Goal: Navigation & Orientation: Find specific page/section

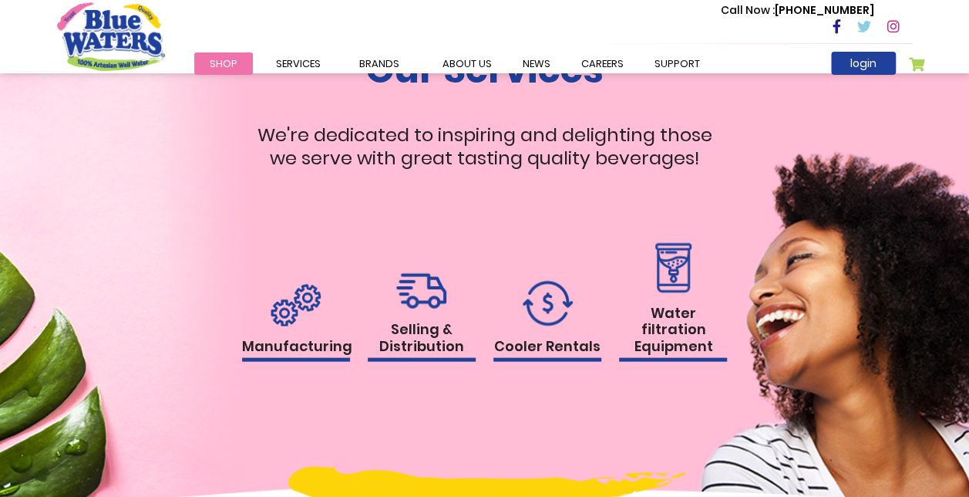
scroll to position [1395, 0]
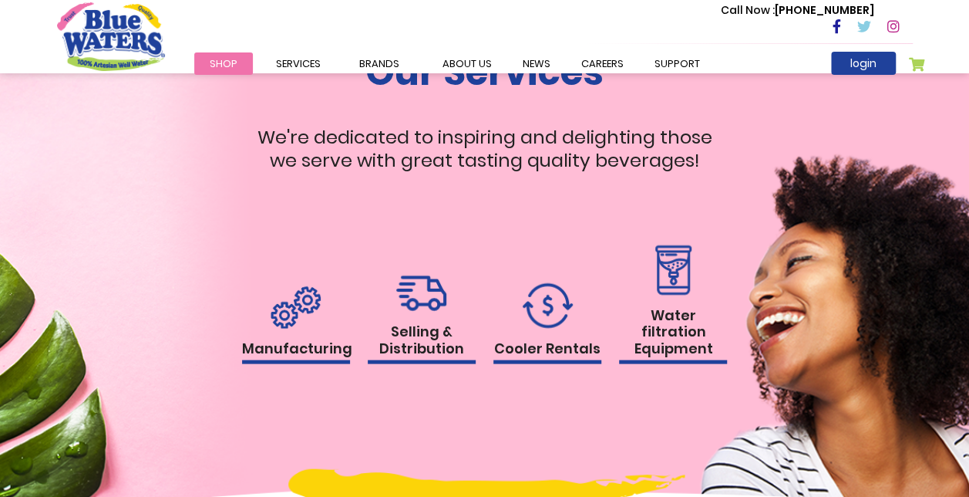
click at [537, 306] on img at bounding box center [548, 304] width 50 height 45
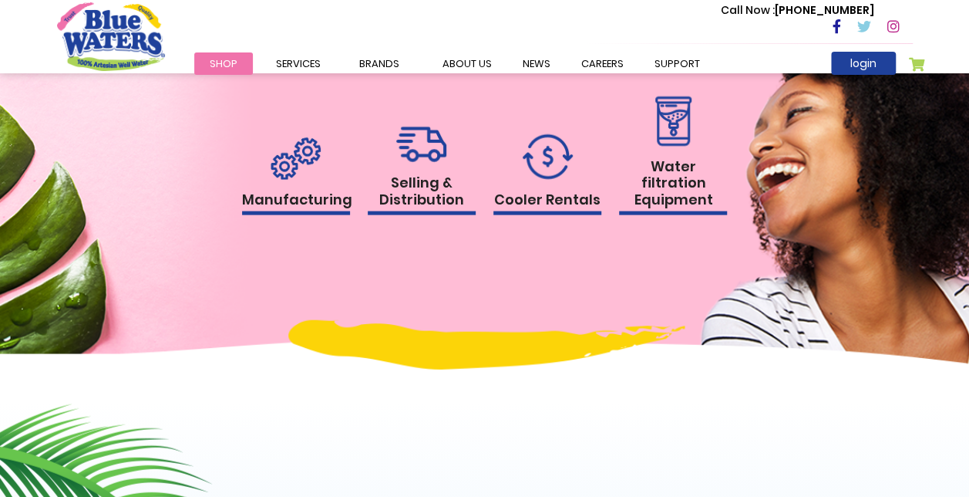
scroll to position [1549, 0]
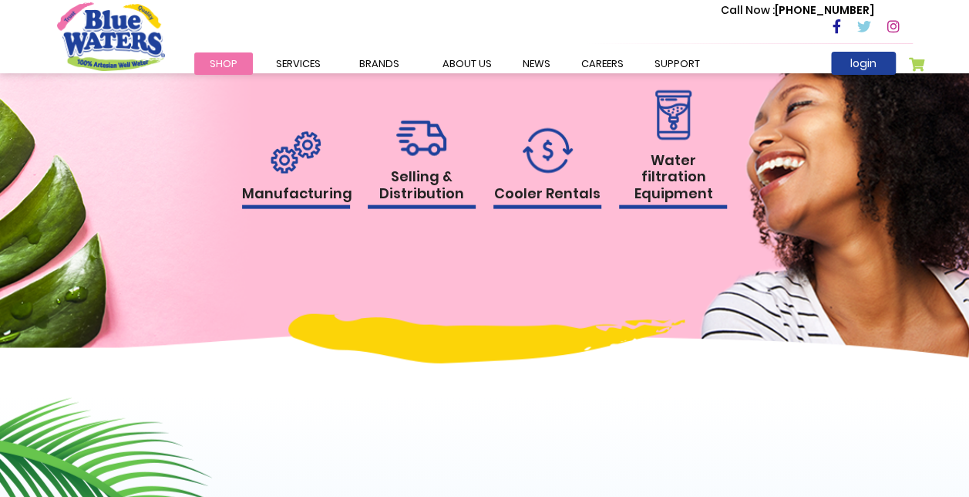
click at [543, 167] on img at bounding box center [548, 150] width 50 height 45
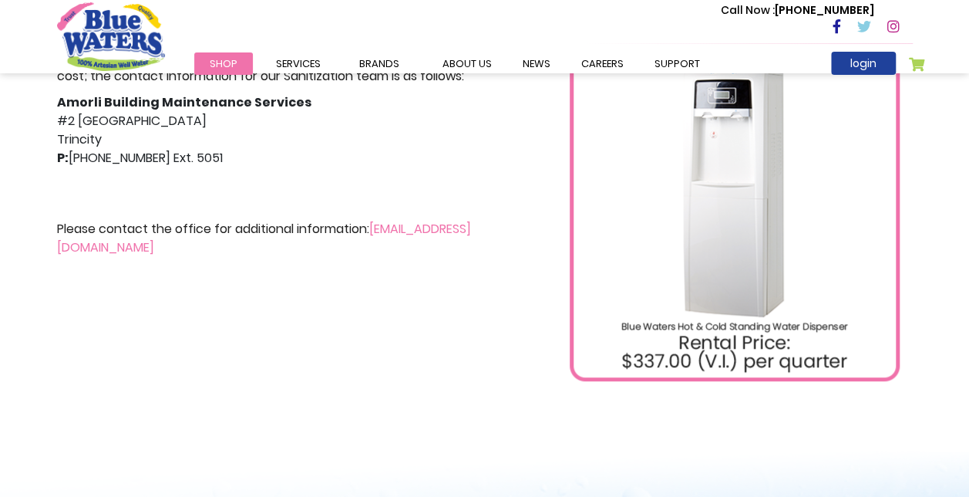
scroll to position [540, 0]
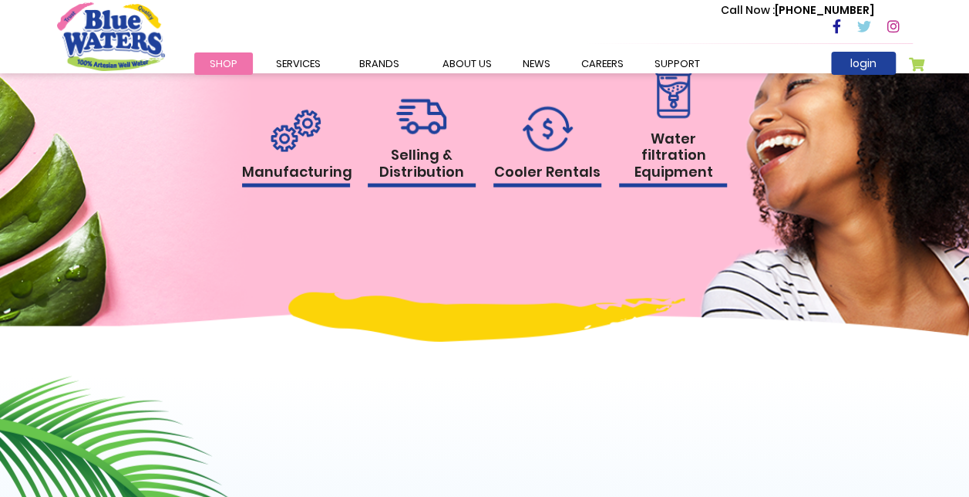
scroll to position [1549, 0]
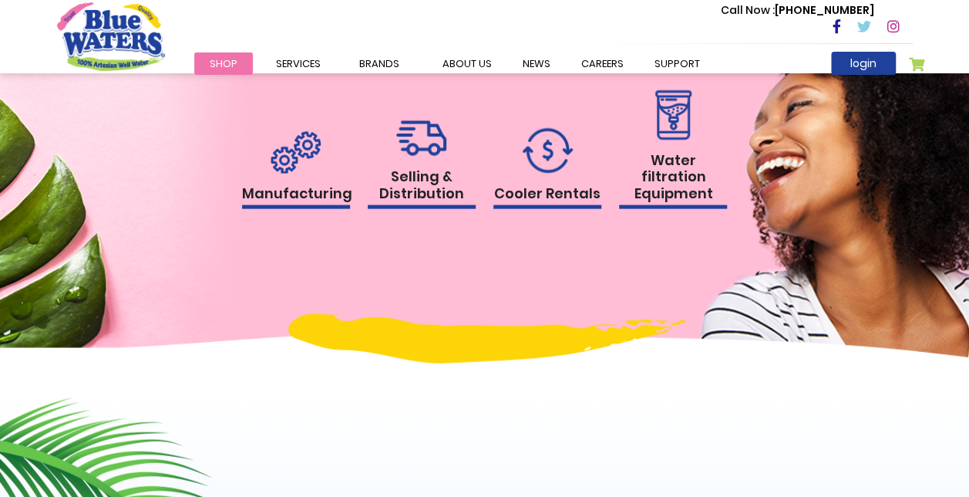
click at [658, 119] on img at bounding box center [673, 115] width 45 height 50
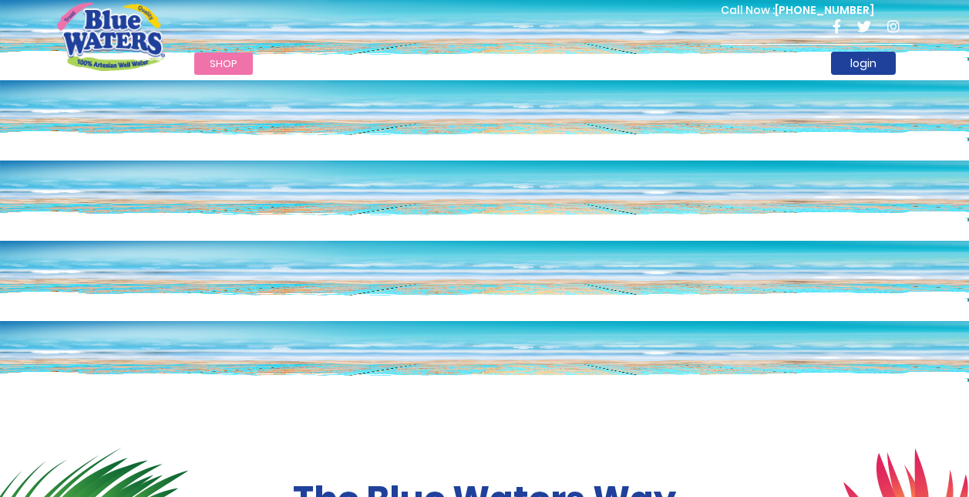
scroll to position [1549, 0]
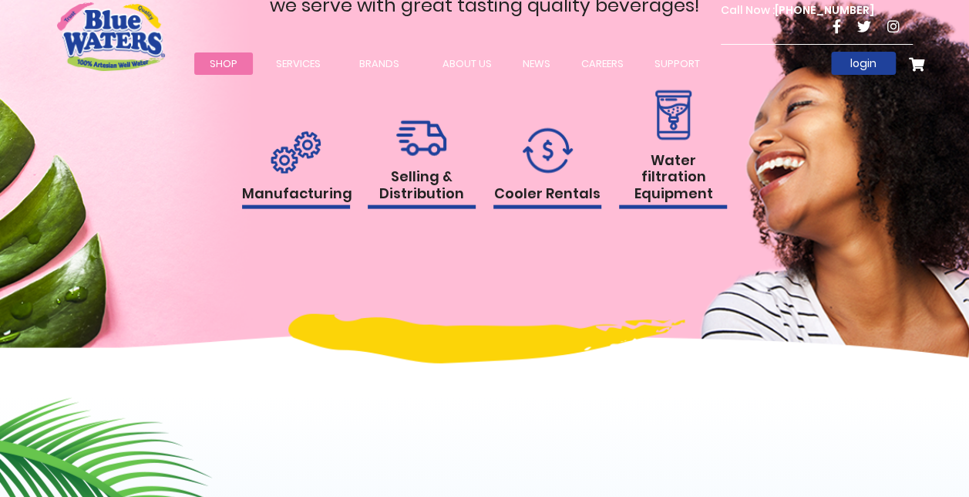
click at [436, 191] on h1 "Selling & Distribution" at bounding box center [422, 188] width 108 height 41
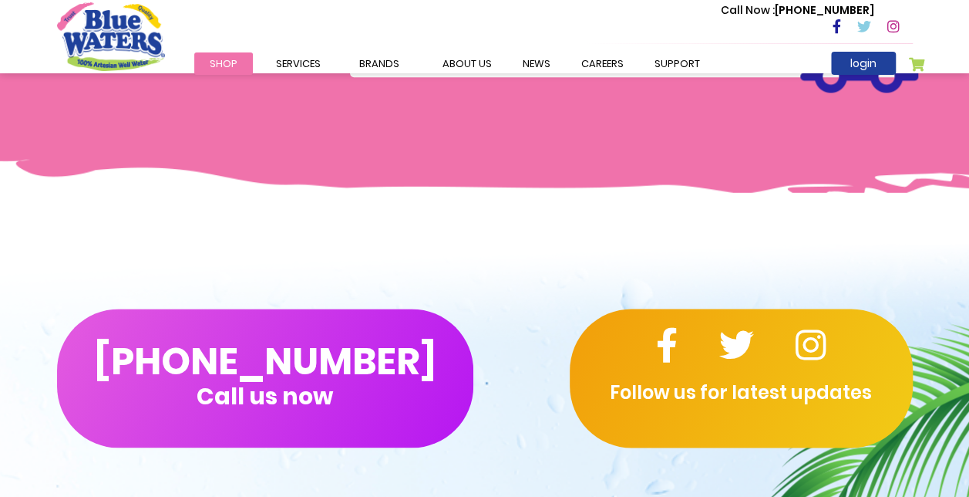
scroll to position [463, 0]
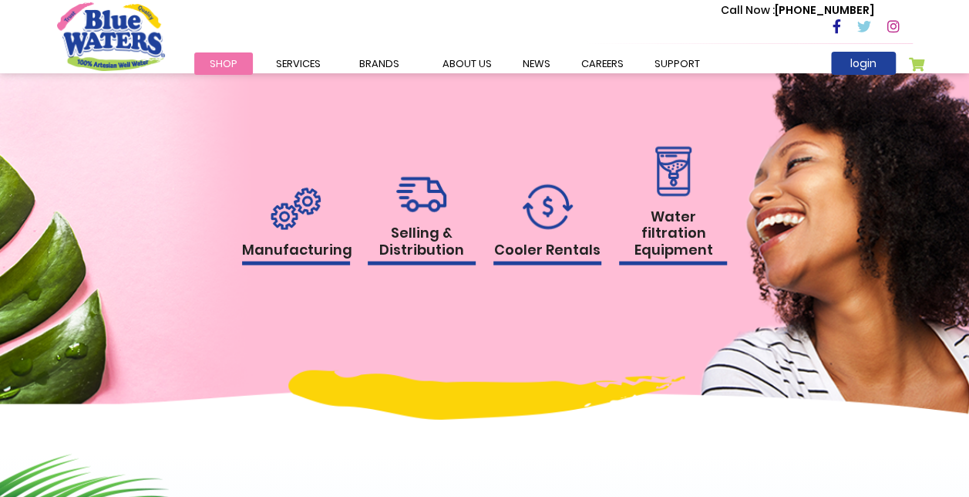
scroll to position [1472, 0]
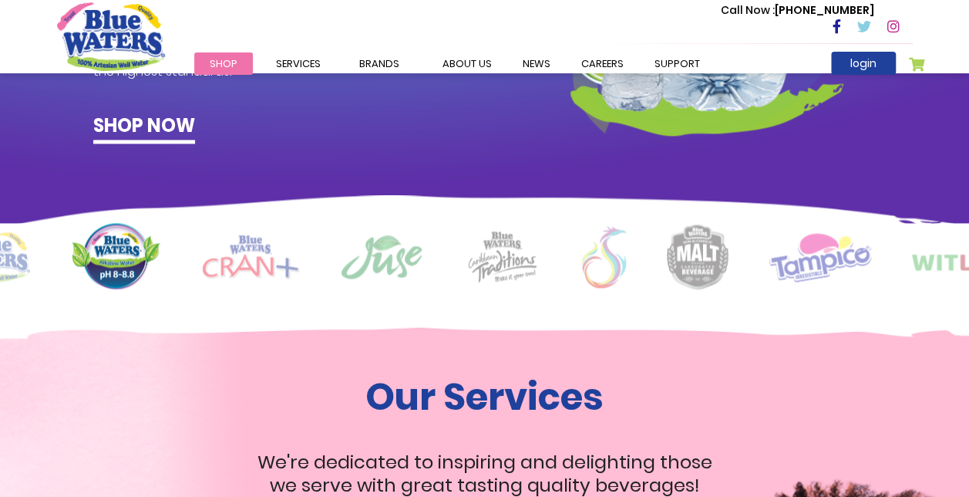
scroll to position [1311, 0]
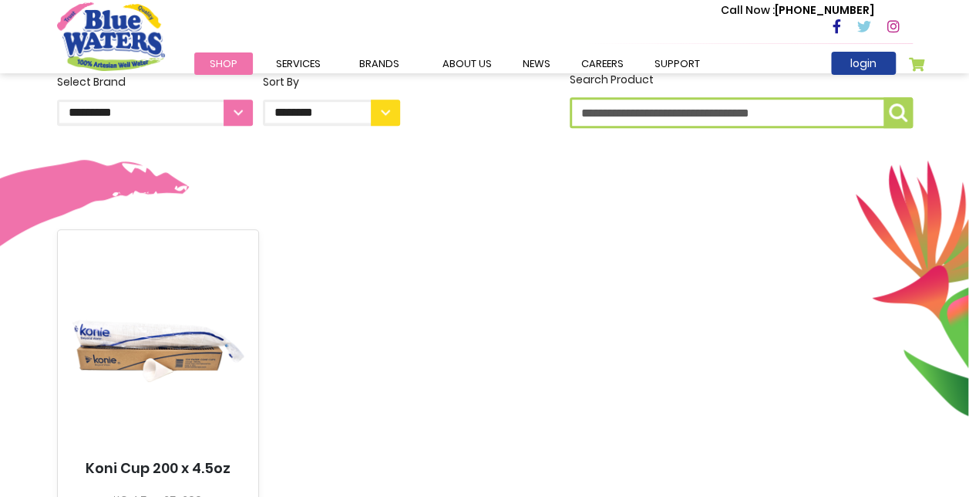
scroll to position [264, 0]
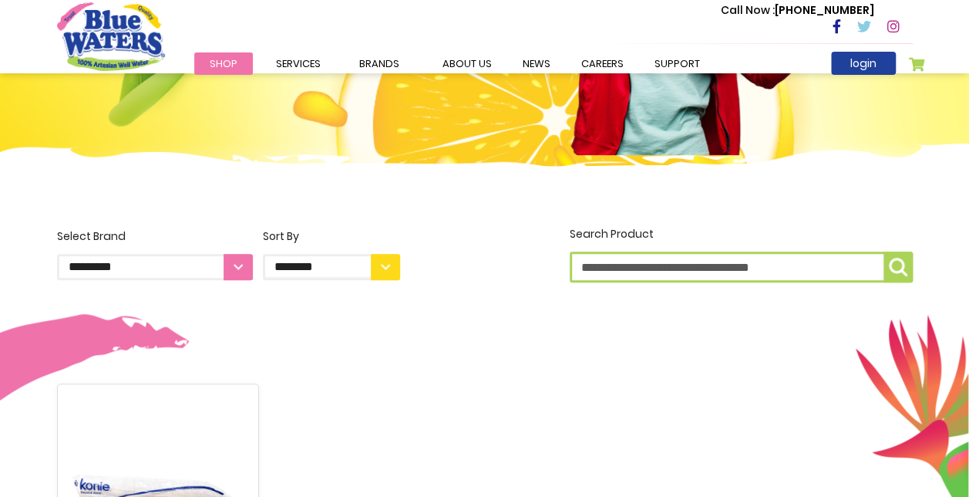
click at [233, 268] on select "**********" at bounding box center [155, 267] width 196 height 26
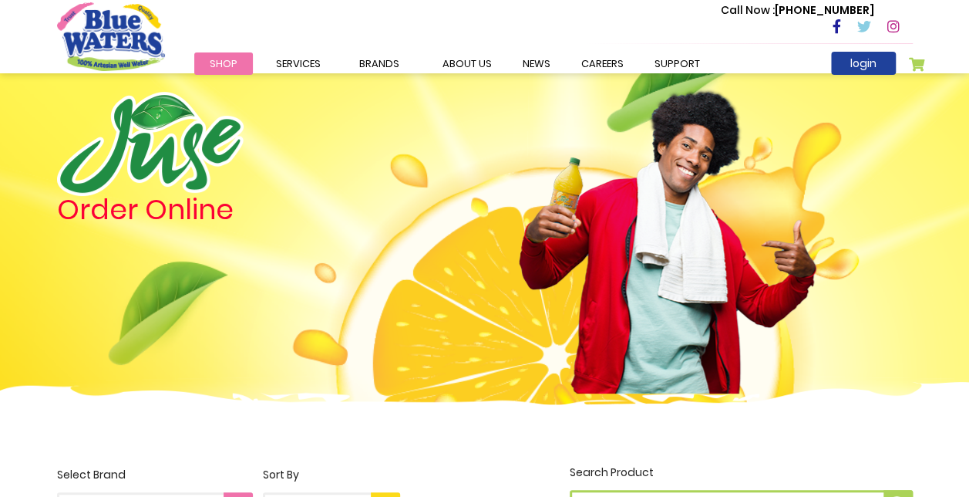
scroll to position [0, 0]
